Goal: Information Seeking & Learning: Learn about a topic

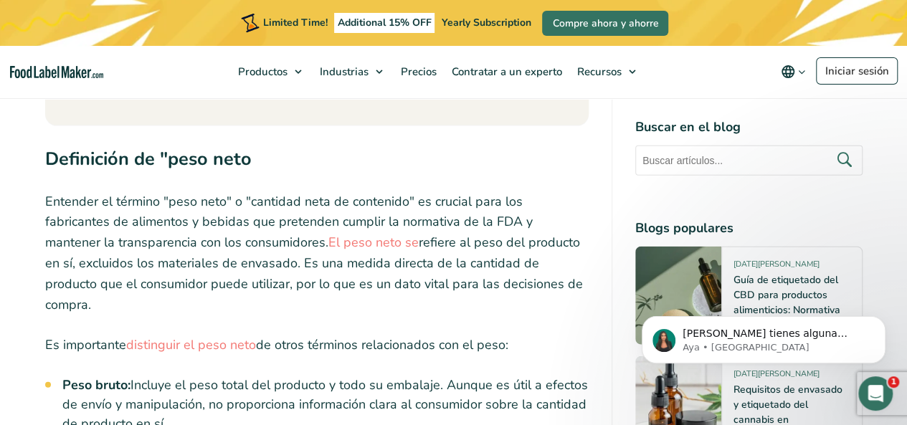
scroll to position [1572, 0]
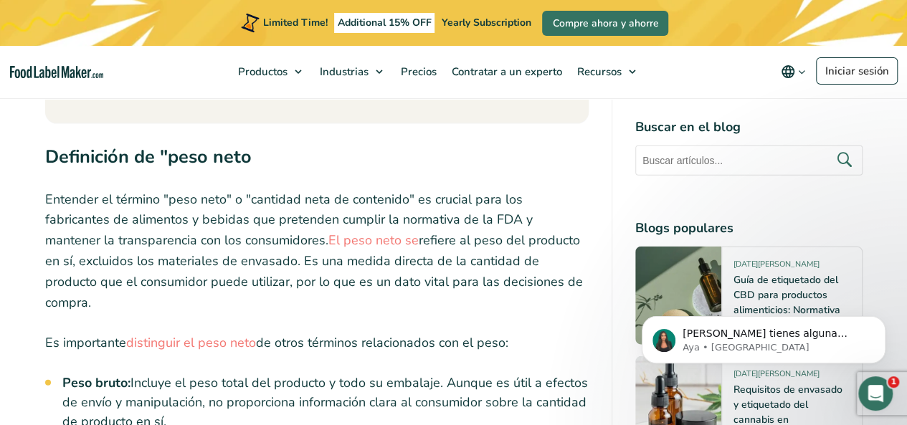
drag, startPoint x: 381, startPoint y: 267, endPoint x: 343, endPoint y: 303, distance: 52.8
click at [381, 267] on p "Entender el término "peso neto" o "cantidad neta de contenido" es crucial para …" at bounding box center [316, 251] width 543 height 124
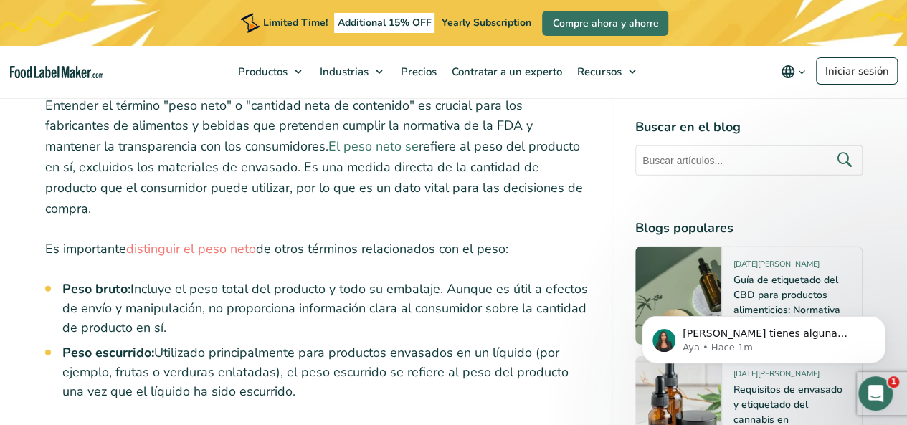
scroll to position [1644, 0]
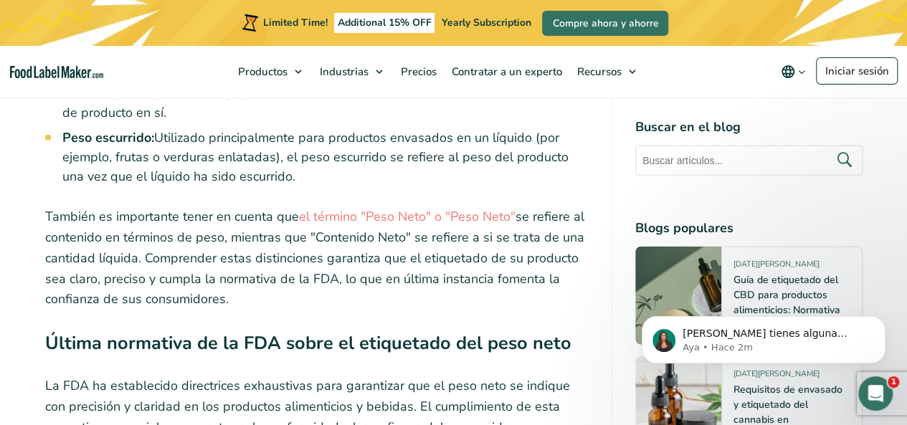
scroll to position [1859, 0]
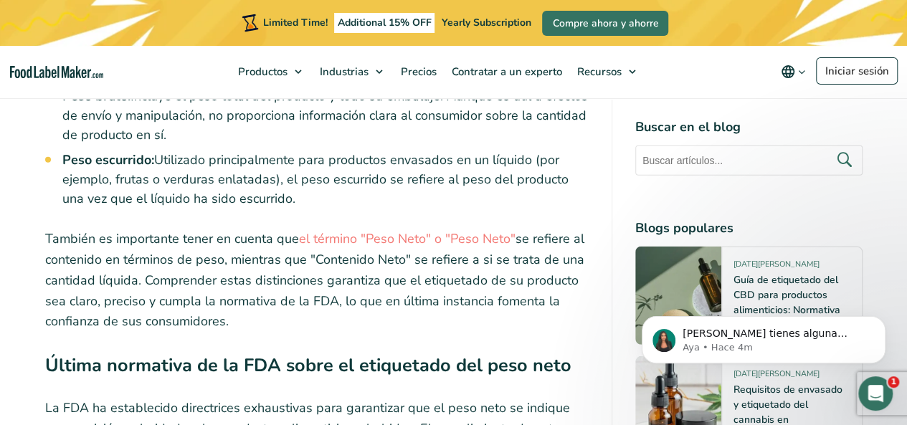
click at [351, 272] on p "También es importante tener en cuenta que el término "Peso Neto" o "Peso Neto" …" at bounding box center [316, 280] width 543 height 103
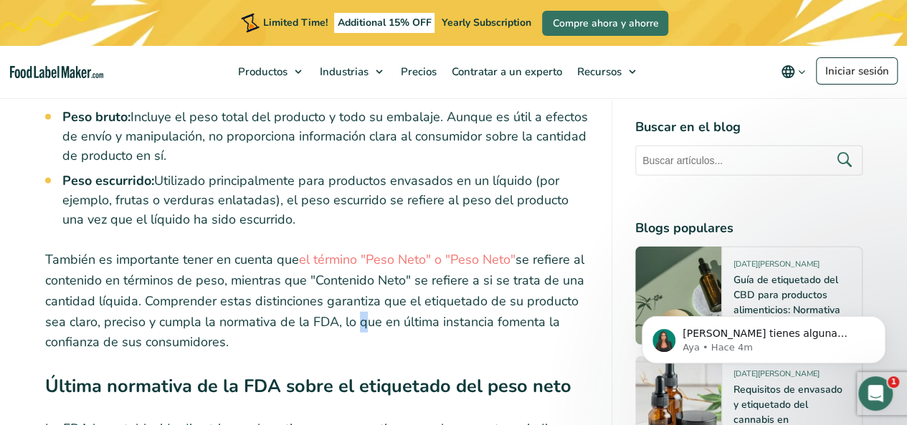
scroll to position [1830, 0]
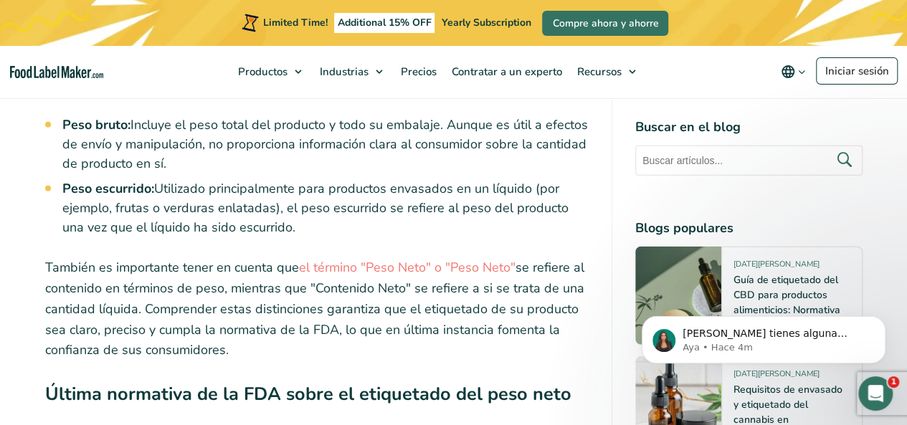
click at [354, 262] on p "También es importante tener en cuenta que el término "Peso Neto" o "Peso Neto" …" at bounding box center [316, 308] width 543 height 103
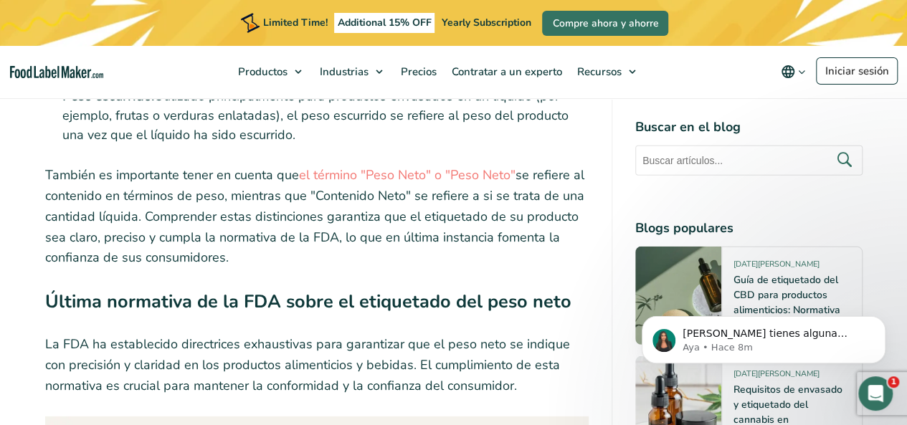
scroll to position [1907, 0]
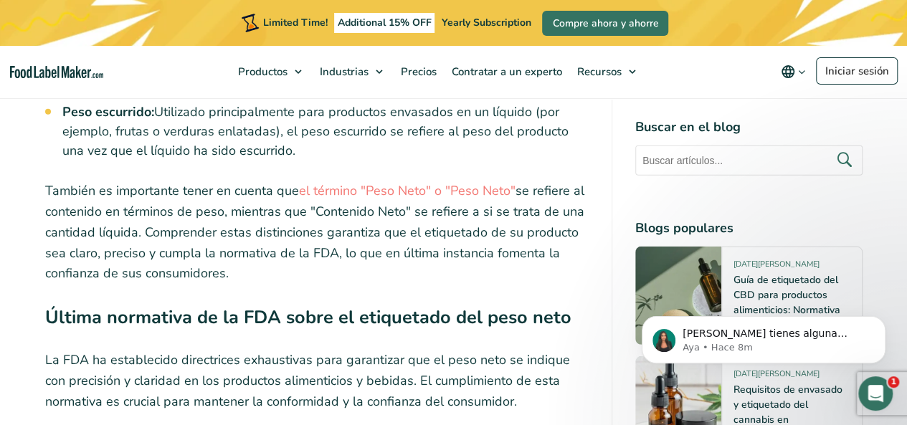
click at [469, 226] on p "También es importante tener en cuenta que el término "Peso Neto" o "Peso Neto" …" at bounding box center [316, 232] width 543 height 103
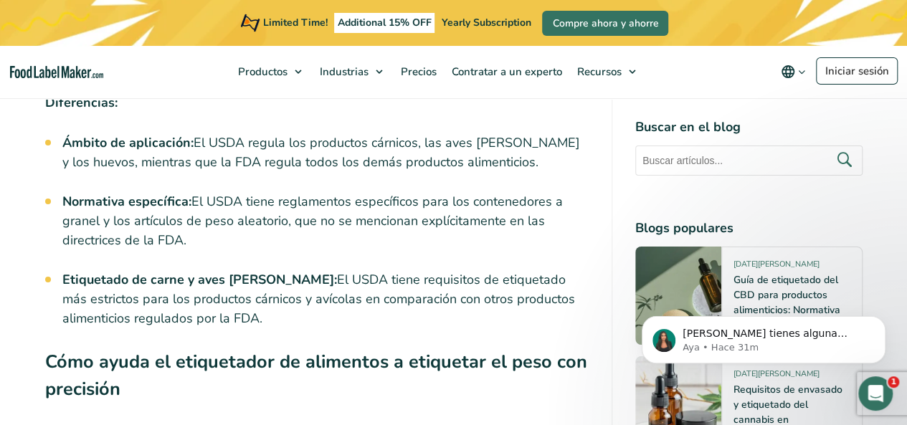
scroll to position [5061, 0]
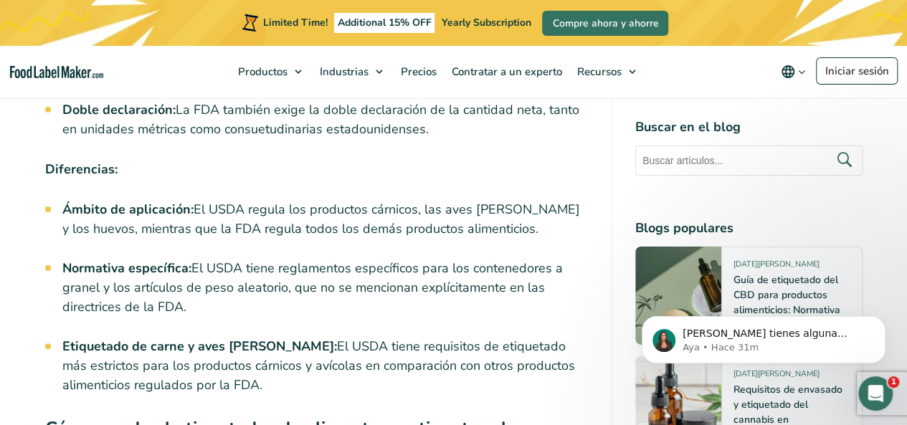
scroll to position [4990, 0]
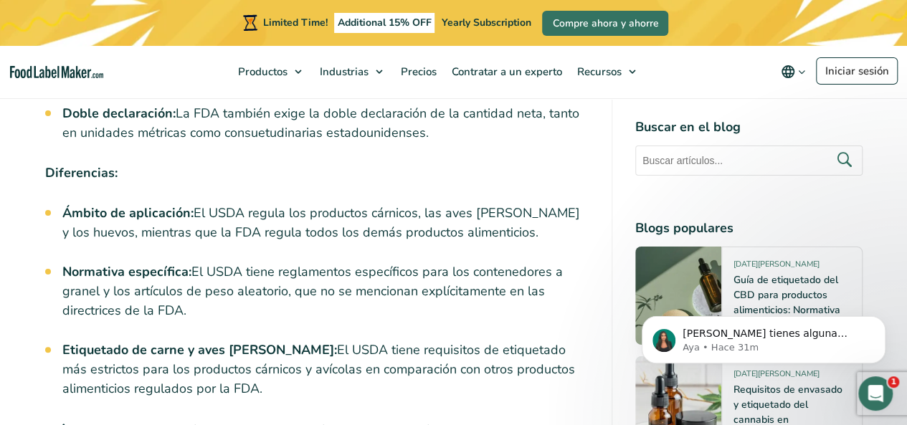
click at [453, 262] on li "Normativa específica: El USDA tiene reglamentos específicos para los contenedor…" at bounding box center [325, 291] width 526 height 58
click at [475, 262] on li "Normativa específica: El USDA tiene reglamentos específicos para los contenedor…" at bounding box center [325, 291] width 526 height 58
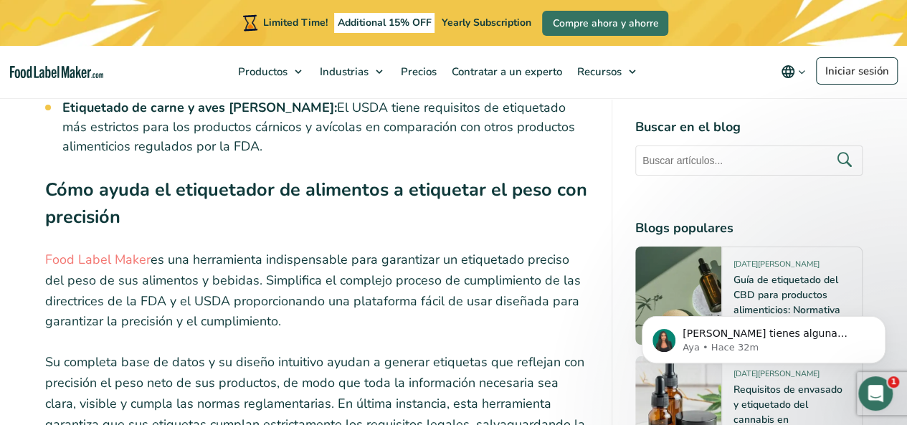
scroll to position [5243, 0]
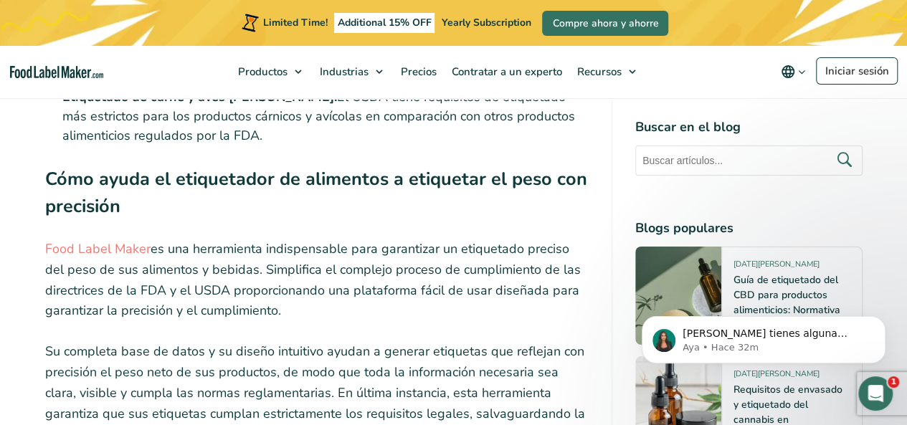
click at [325, 239] on p "Food Label Maker es una herramienta indispensable para garantizar un etiquetado…" at bounding box center [316, 280] width 543 height 82
click at [326, 239] on p "Food Label Maker es una herramienta indispensable para garantizar un etiquetado…" at bounding box center [316, 280] width 543 height 82
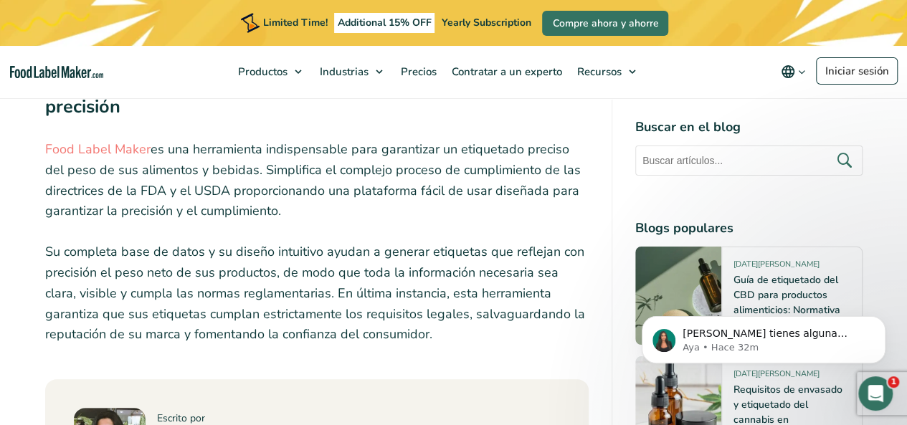
scroll to position [5348, 0]
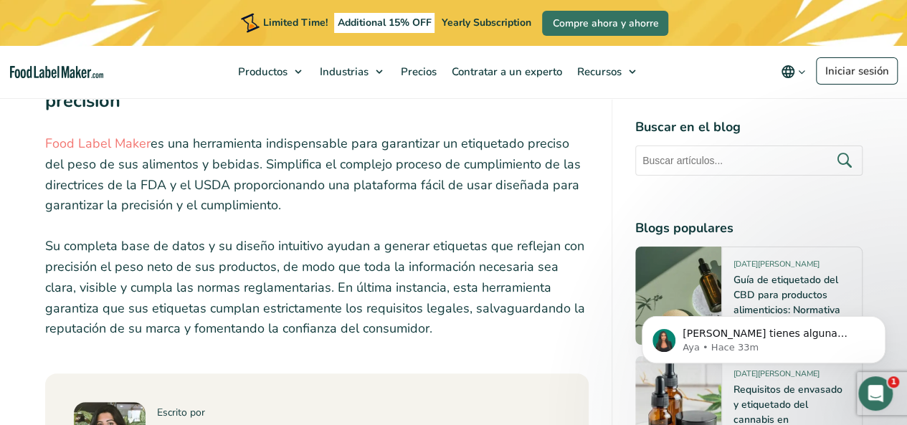
click at [380, 156] on p "Food Label Maker es una herramienta indispensable para garantizar un etiquetado…" at bounding box center [316, 174] width 543 height 82
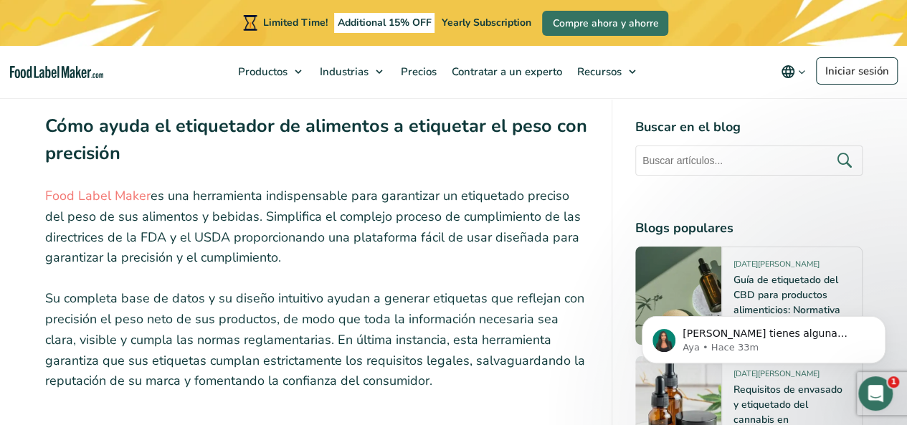
scroll to position [5295, 0]
click at [348, 191] on p "Food Label Maker es una herramienta indispensable para garantizar un etiquetado…" at bounding box center [316, 227] width 543 height 82
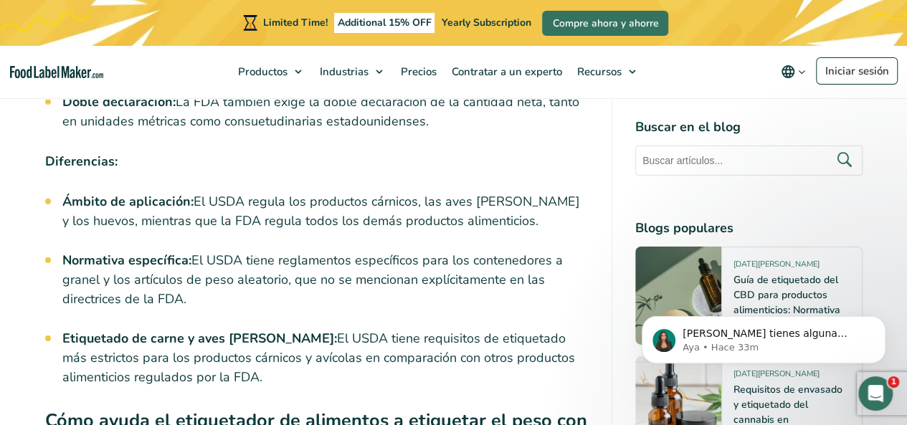
scroll to position [5008, 0]
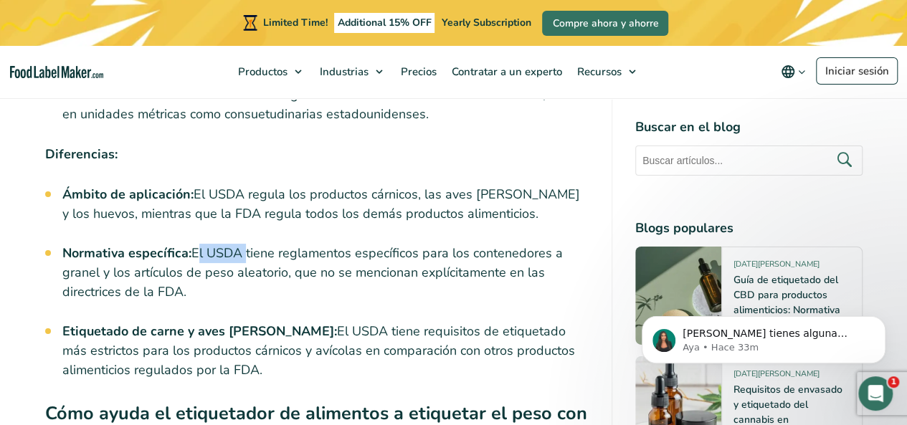
drag, startPoint x: 194, startPoint y: 190, endPoint x: 241, endPoint y: 189, distance: 47.3
click at [241, 244] on li "Normativa específica: El USDA tiene reglamentos específicos para los contenedor…" at bounding box center [325, 273] width 526 height 58
copy li "El USDA"
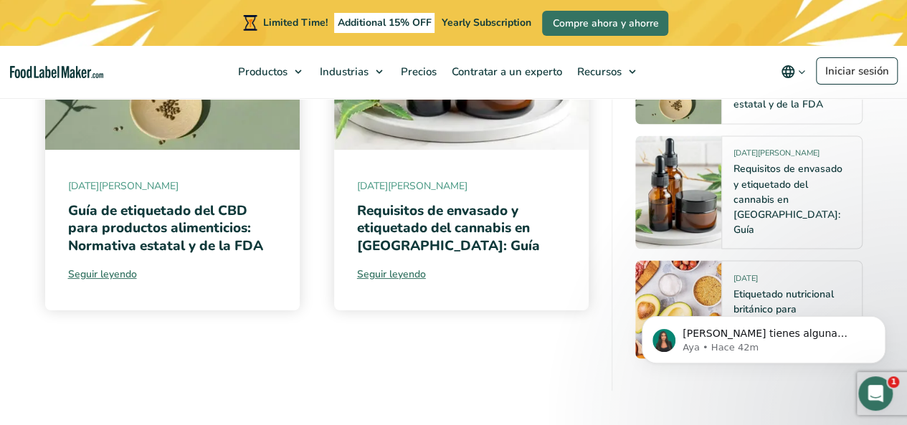
scroll to position [6882, 0]
